Goal: Navigation & Orientation: Find specific page/section

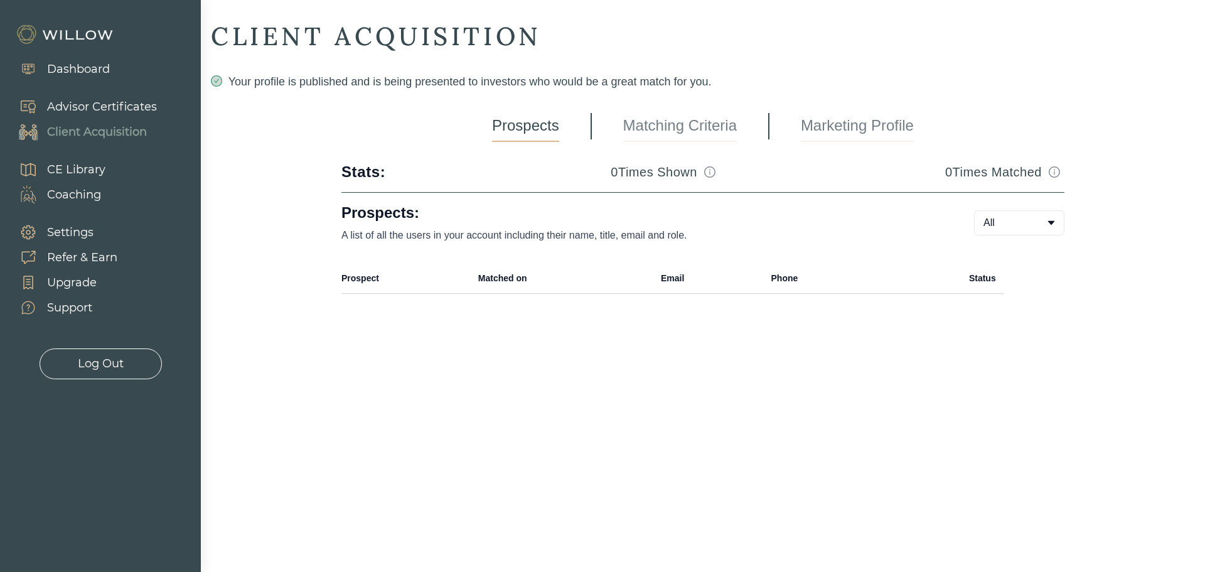
click at [690, 129] on link "Matching Criteria" at bounding box center [680, 125] width 114 height 31
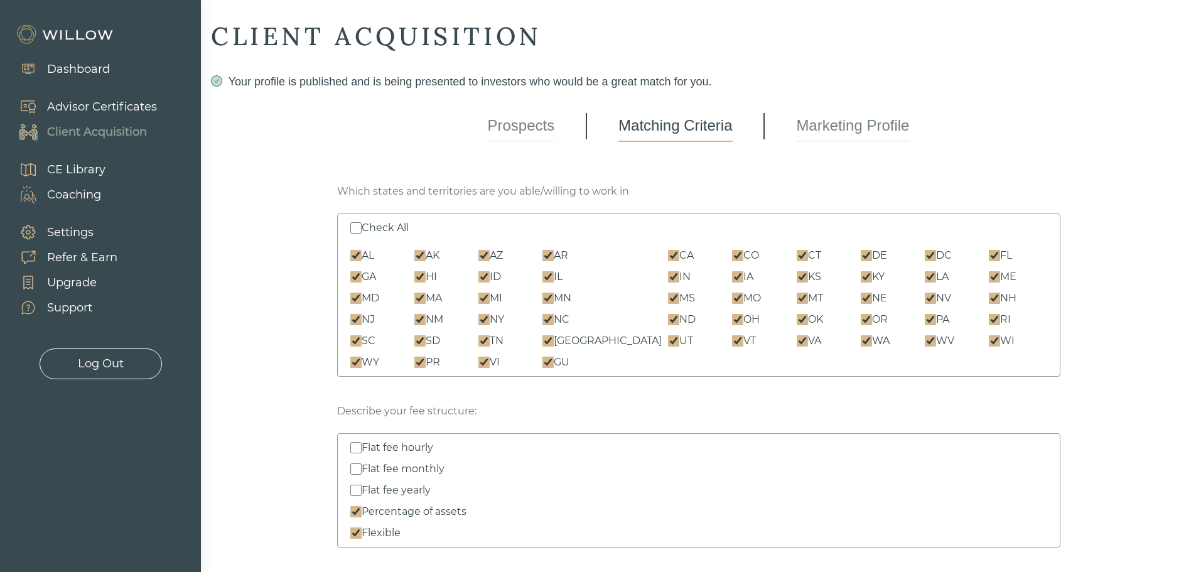
click at [512, 124] on link "Prospects" at bounding box center [521, 125] width 67 height 31
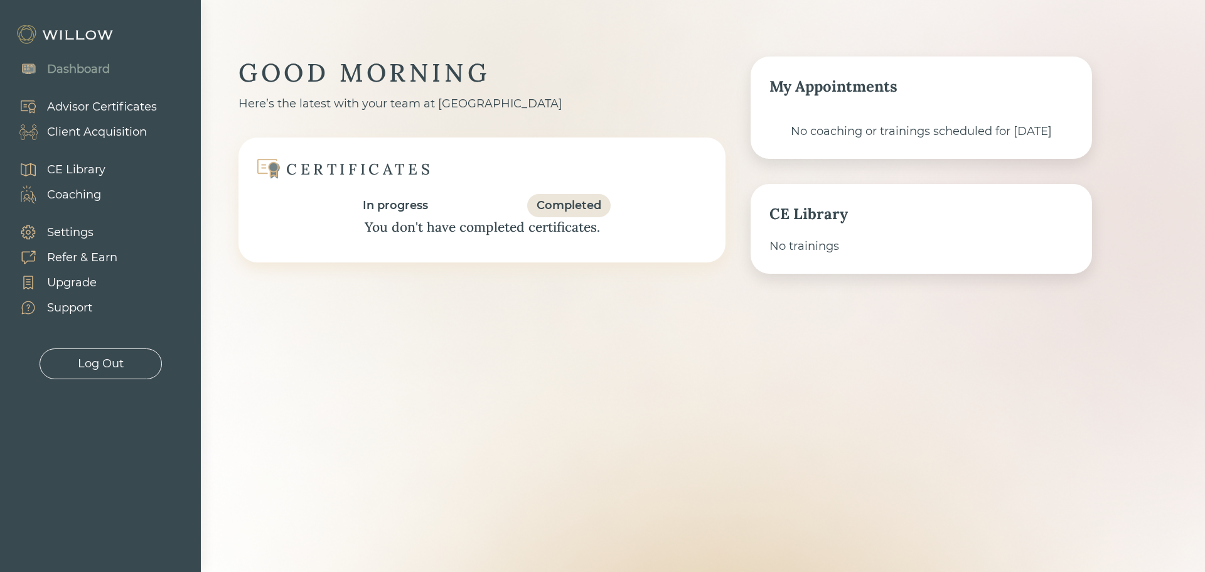
click at [99, 134] on div "Client Acquisition" at bounding box center [97, 132] width 100 height 17
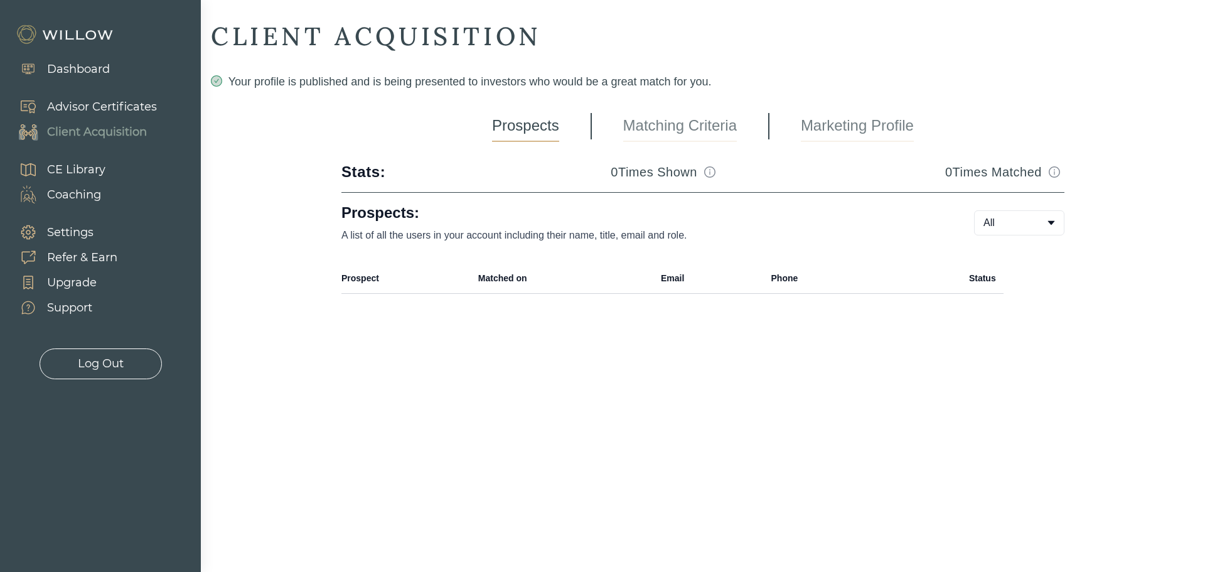
click at [93, 67] on div "Dashboard" at bounding box center [78, 69] width 63 height 17
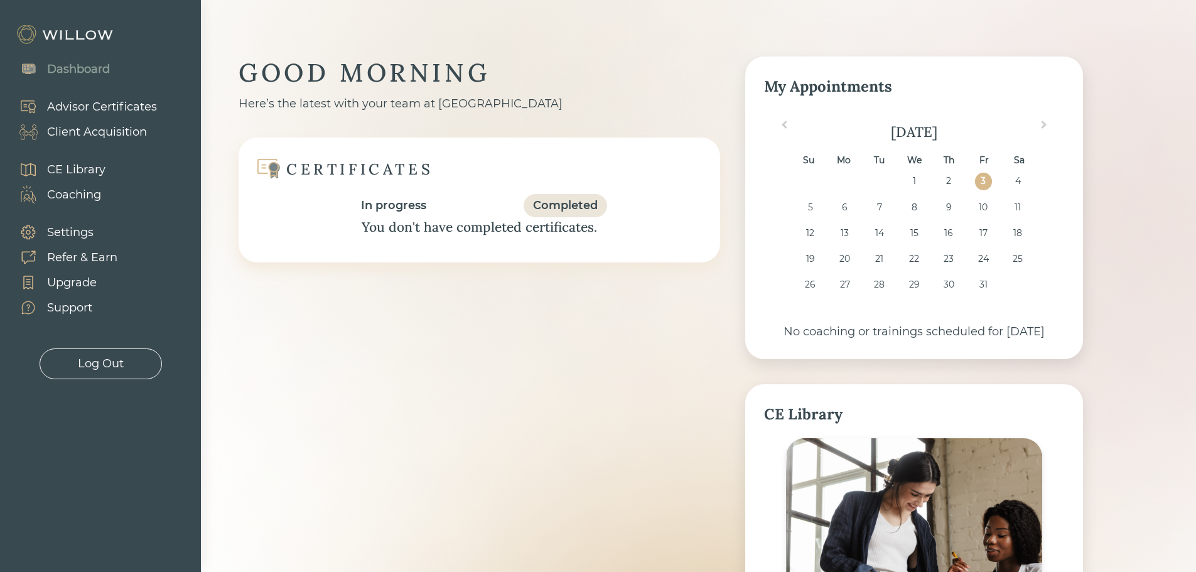
click at [711, 302] on div "GOOD MORNING Here’s the latest with your team at Willow CERTIFICATES In progres…" at bounding box center [661, 437] width 844 height 763
